Goal: Information Seeking & Learning: Learn about a topic

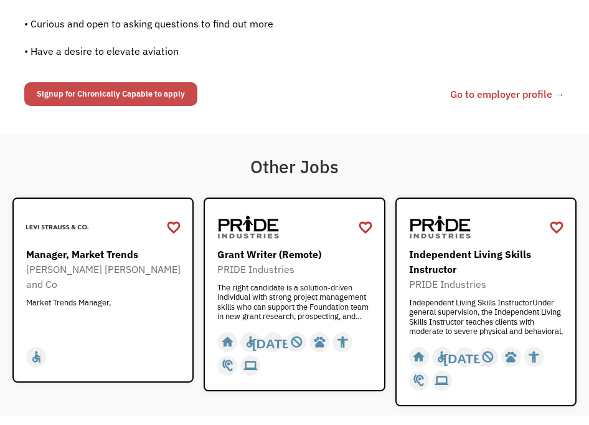
scroll to position [1086, 0]
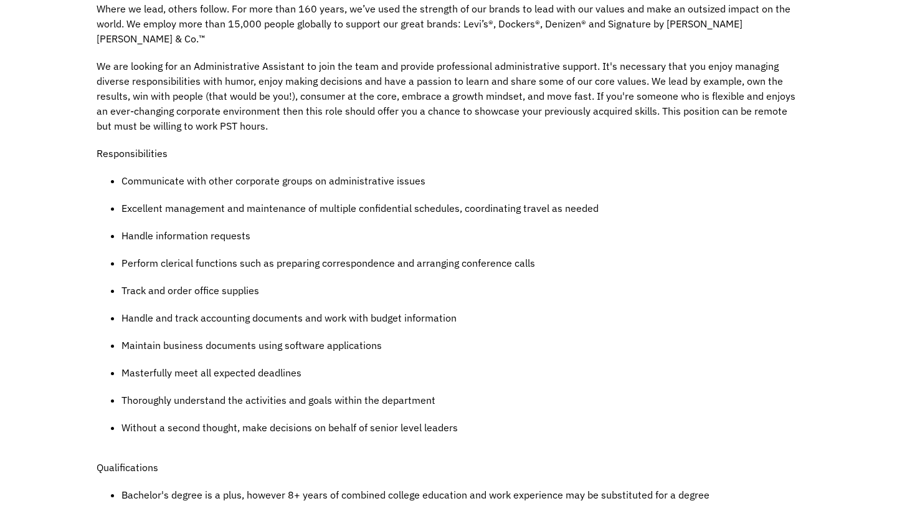
scroll to position [91, 0]
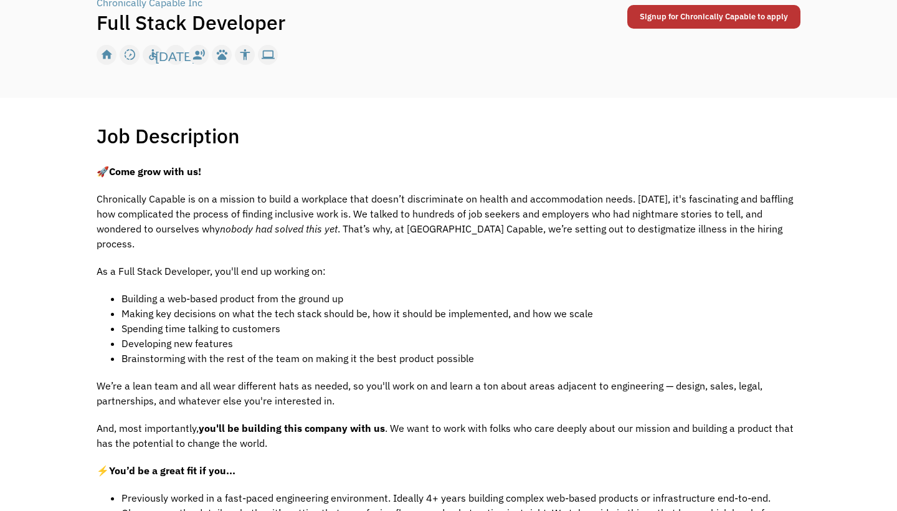
scroll to position [90, 0]
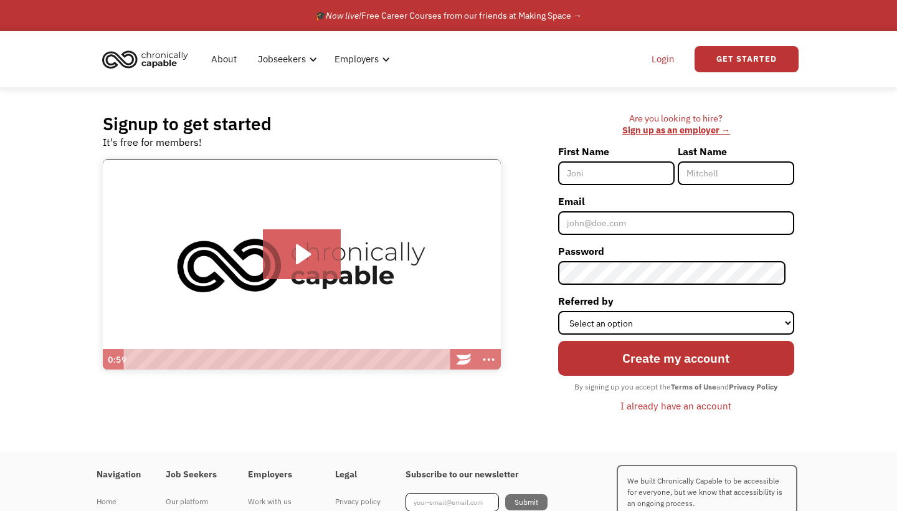
click at [665, 62] on link "Login" at bounding box center [663, 59] width 38 height 40
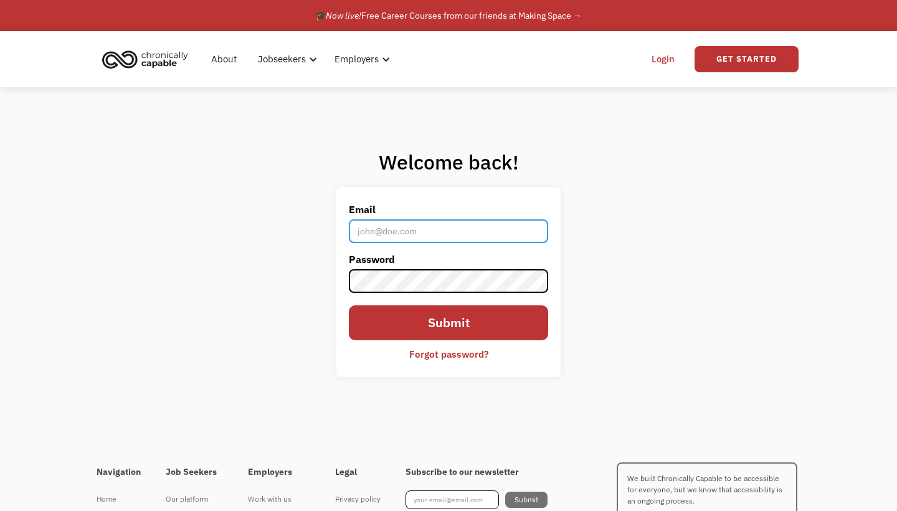
type input "[EMAIL_ADDRESS][DOMAIN_NAME]"
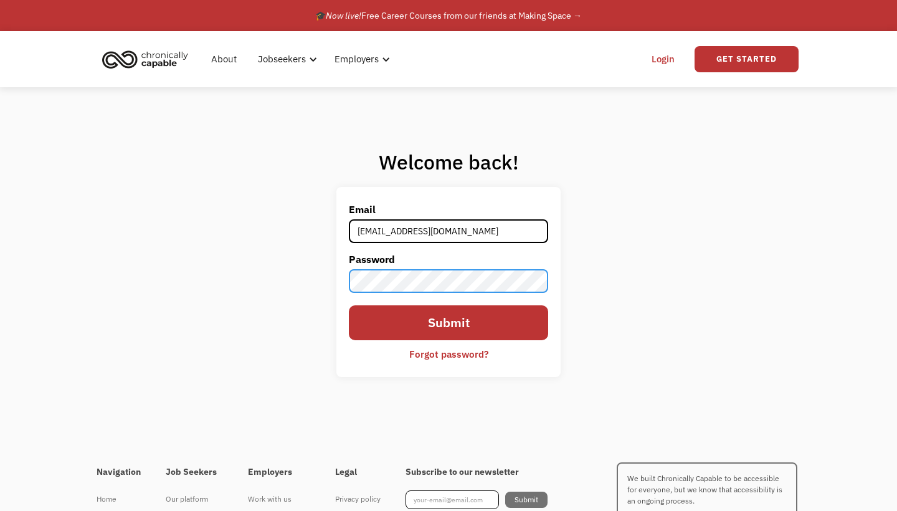
click at [449, 323] on input "Submit" at bounding box center [448, 323] width 199 height 36
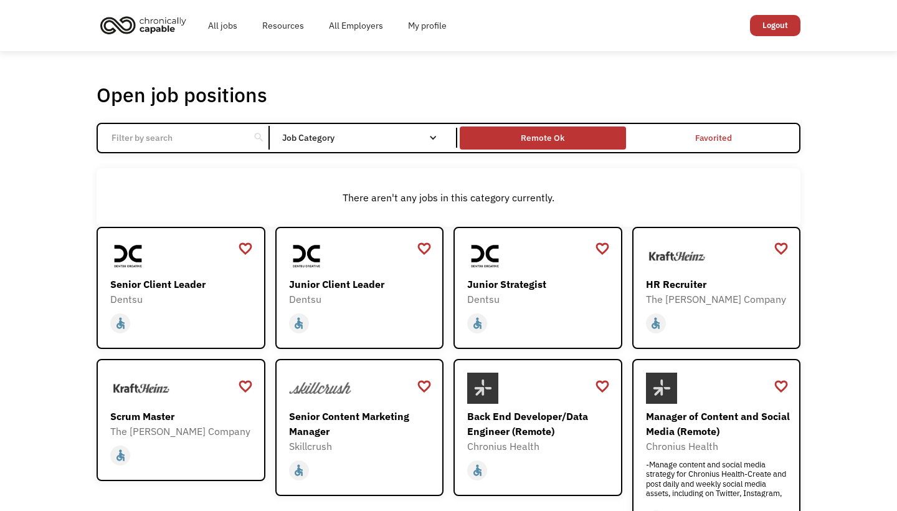
click at [556, 138] on div "Remote Ok" at bounding box center [543, 137] width 44 height 15
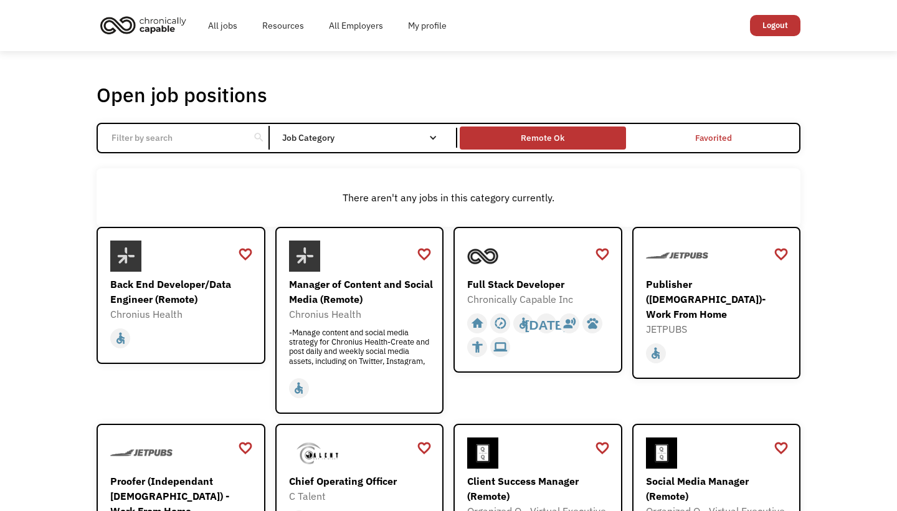
click at [531, 138] on div "Remote Ok" at bounding box center [543, 137] width 44 height 15
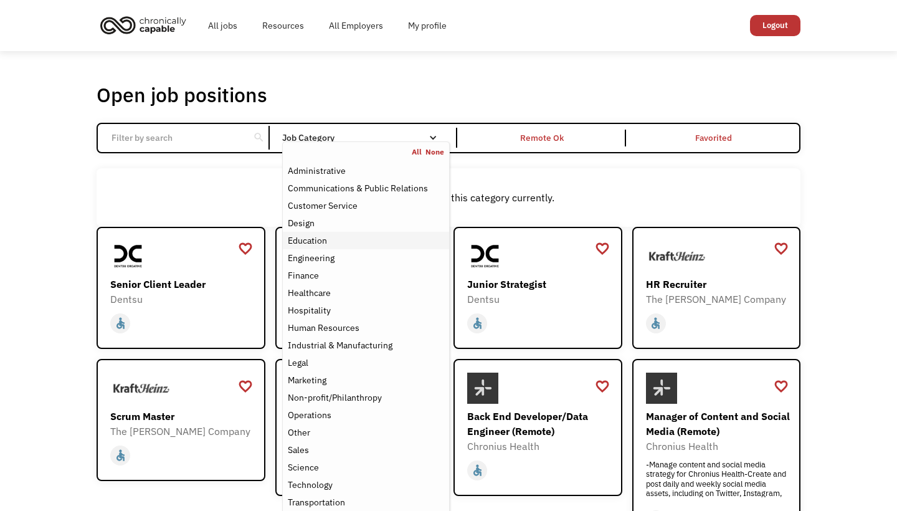
click at [312, 241] on div "Education" at bounding box center [307, 240] width 39 height 15
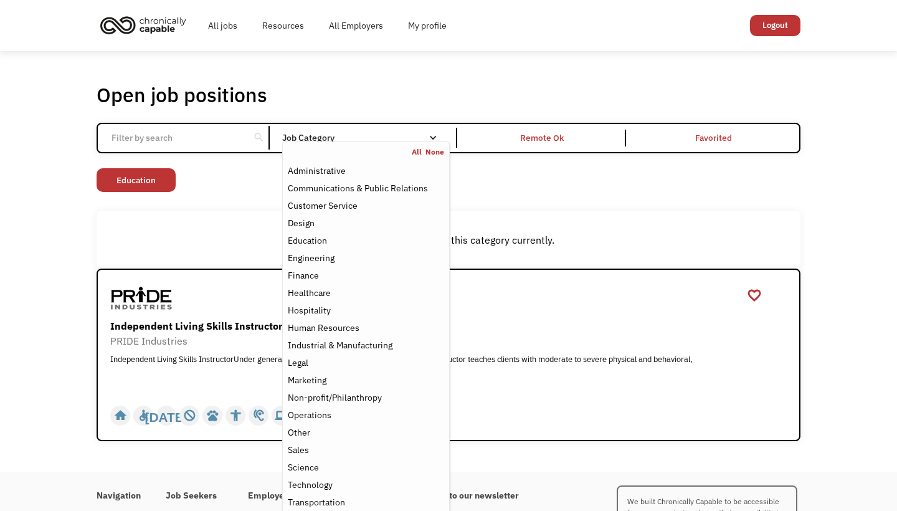
click at [26, 262] on div "Open job positions You have X liked items Search search Filter by category Admi…" at bounding box center [448, 261] width 897 height 421
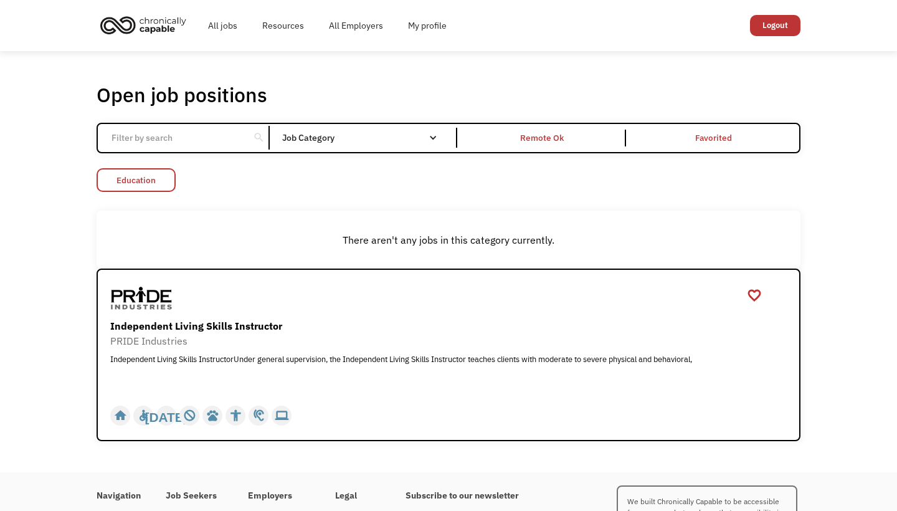
click at [163, 185] on link "Education" at bounding box center [136, 180] width 79 height 24
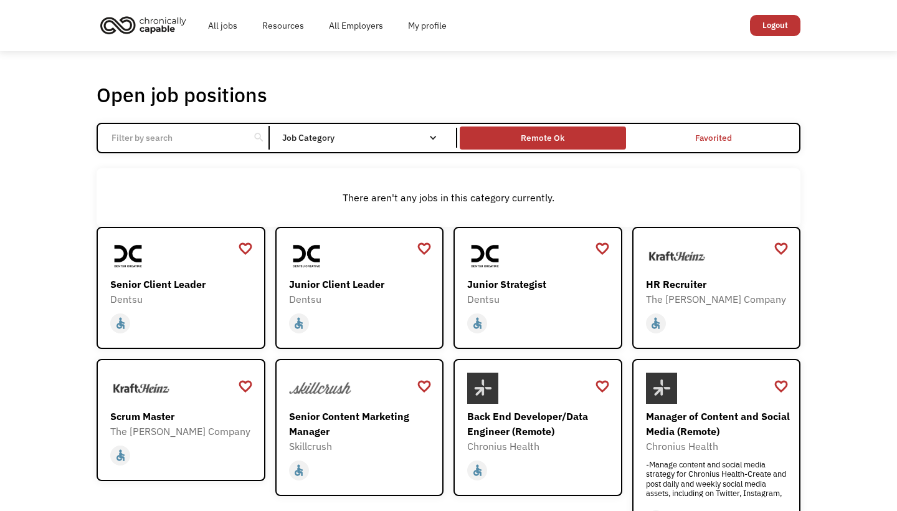
click at [564, 134] on div "Remote Ok" at bounding box center [543, 137] width 44 height 15
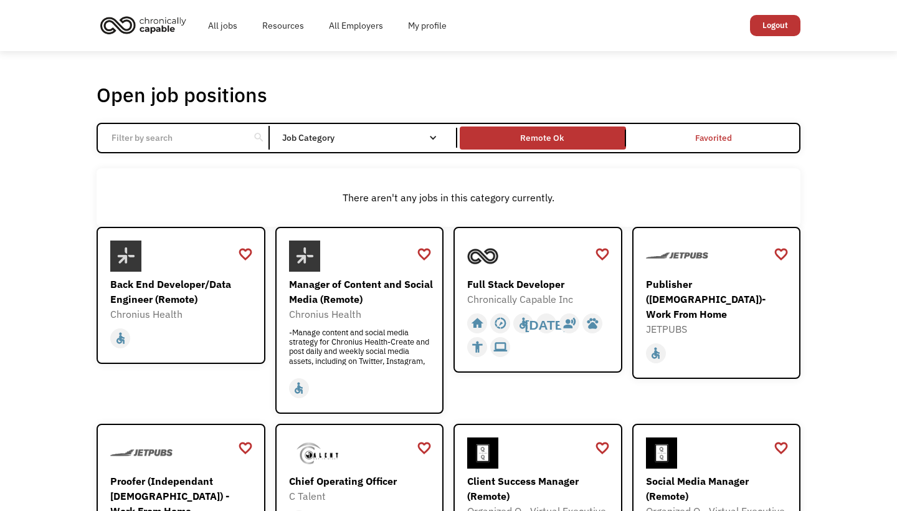
click at [168, 29] on img "home" at bounding box center [143, 24] width 93 height 27
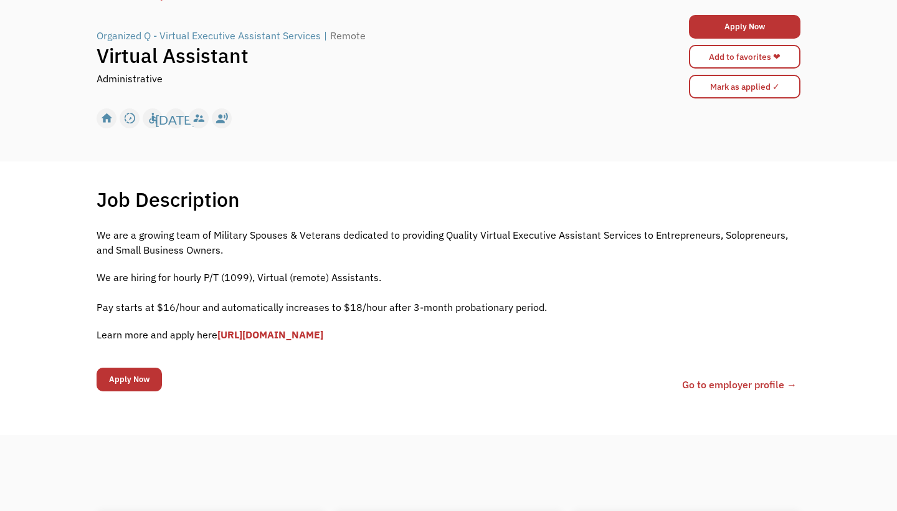
scroll to position [95, 0]
